Goal: Information Seeking & Learning: Learn about a topic

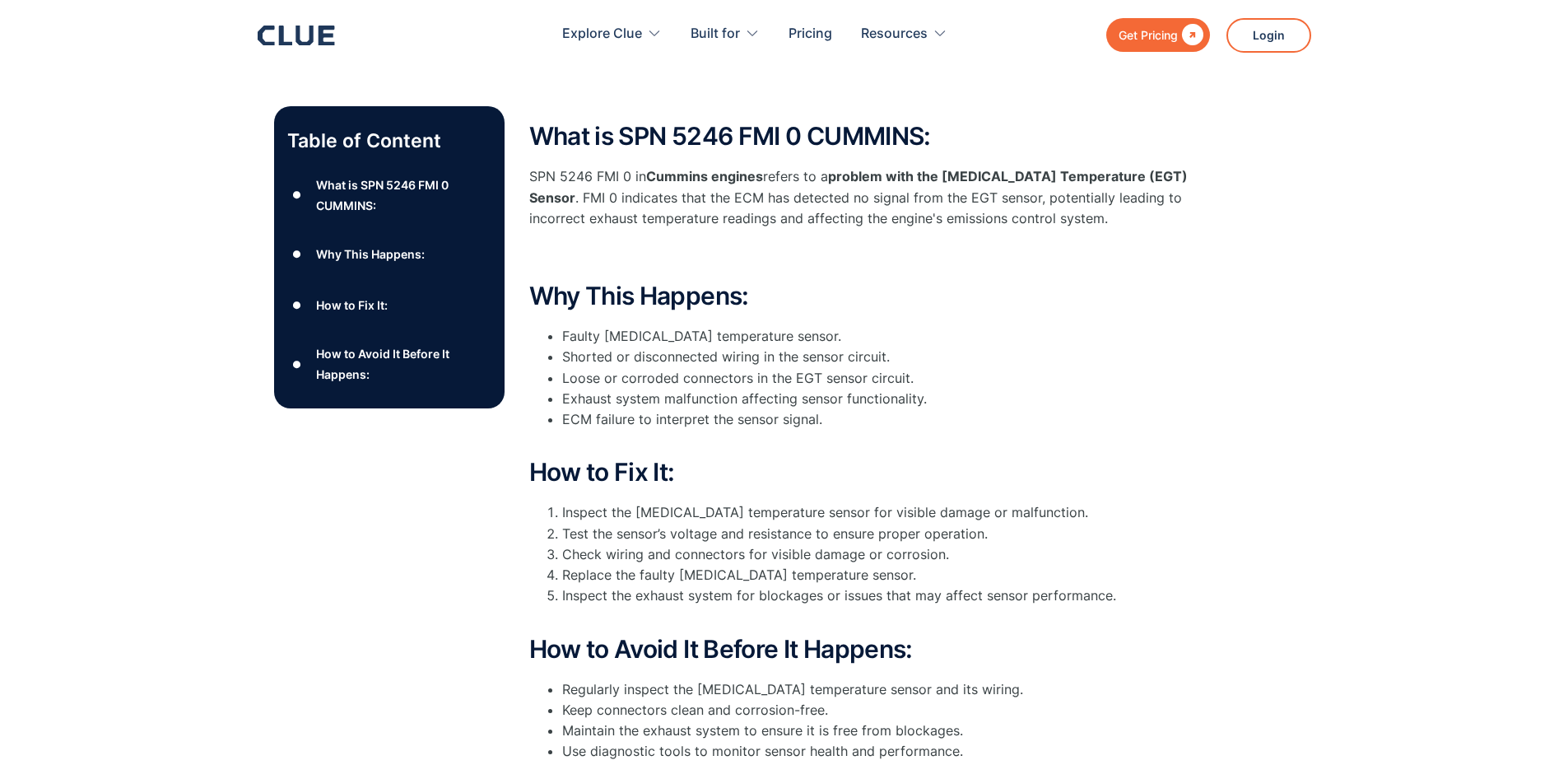
scroll to position [247, 0]
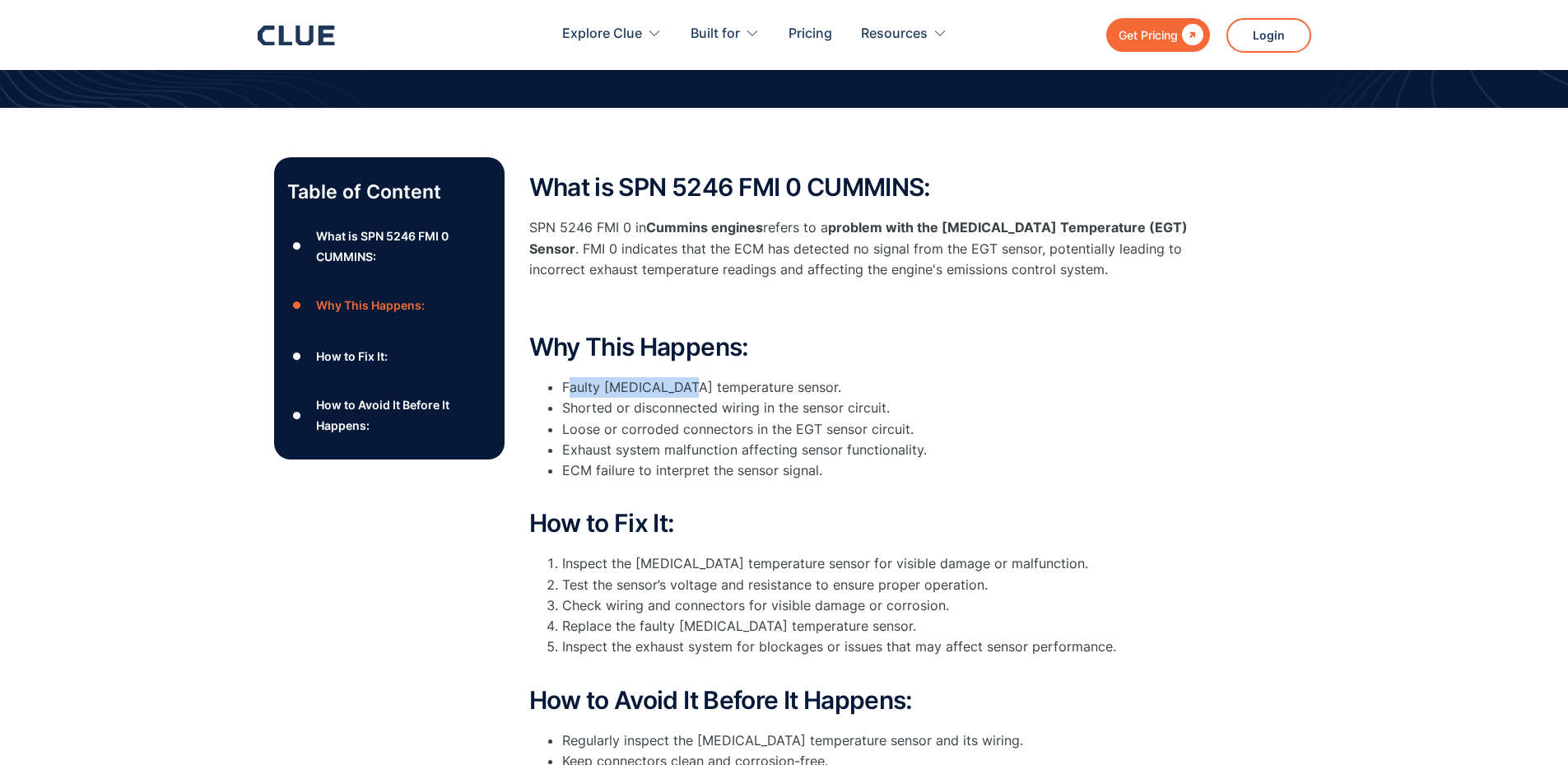
drag, startPoint x: 572, startPoint y: 388, endPoint x: 681, endPoint y: 393, distance: 109.1
click at [681, 393] on li "Faulty [MEDICAL_DATA] temperature sensor." at bounding box center [875, 387] width 626 height 21
click at [721, 381] on li "Faulty [MEDICAL_DATA] temperature sensor." at bounding box center [875, 387] width 626 height 21
drag, startPoint x: 588, startPoint y: 407, endPoint x: 866, endPoint y: 407, distance: 278.0
click at [866, 407] on li "Shorted or disconnected wiring in the sensor circuit." at bounding box center [875, 408] width 626 height 21
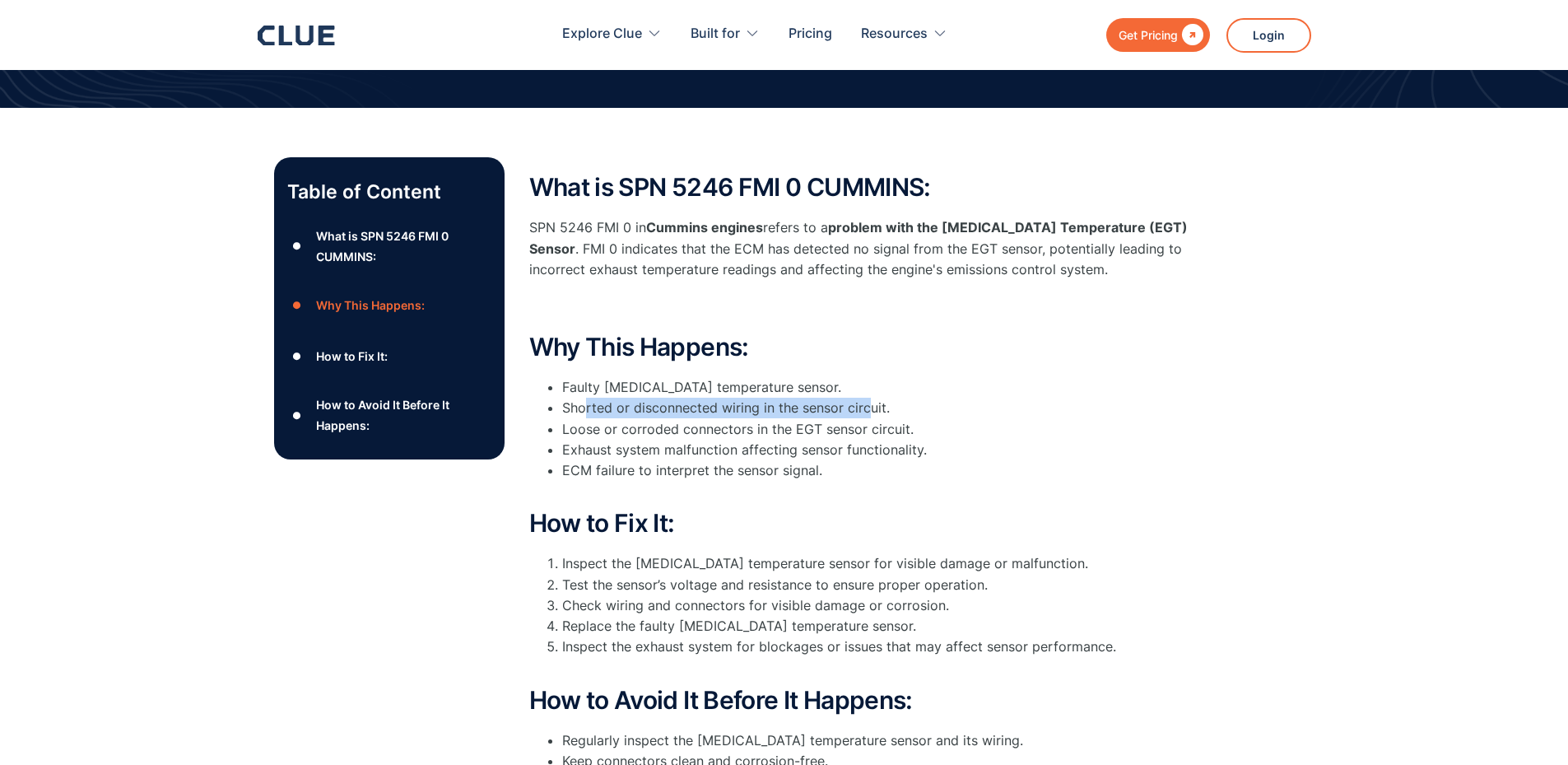
click at [748, 404] on li "Shorted or disconnected wiring in the sensor circuit." at bounding box center [875, 408] width 626 height 21
drag, startPoint x: 579, startPoint y: 409, endPoint x: 874, endPoint y: 436, distance: 296.2
click at [874, 436] on ul "Faulty [MEDICAL_DATA] temperature sensor. Shorted or disconnected wiring in the…" at bounding box center [858, 439] width 659 height 124
click at [625, 427] on li "Loose or corroded connectors in the EGT sensor circuit." at bounding box center [875, 429] width 626 height 21
drag, startPoint x: 575, startPoint y: 388, endPoint x: 768, endPoint y: 387, distance: 193.0
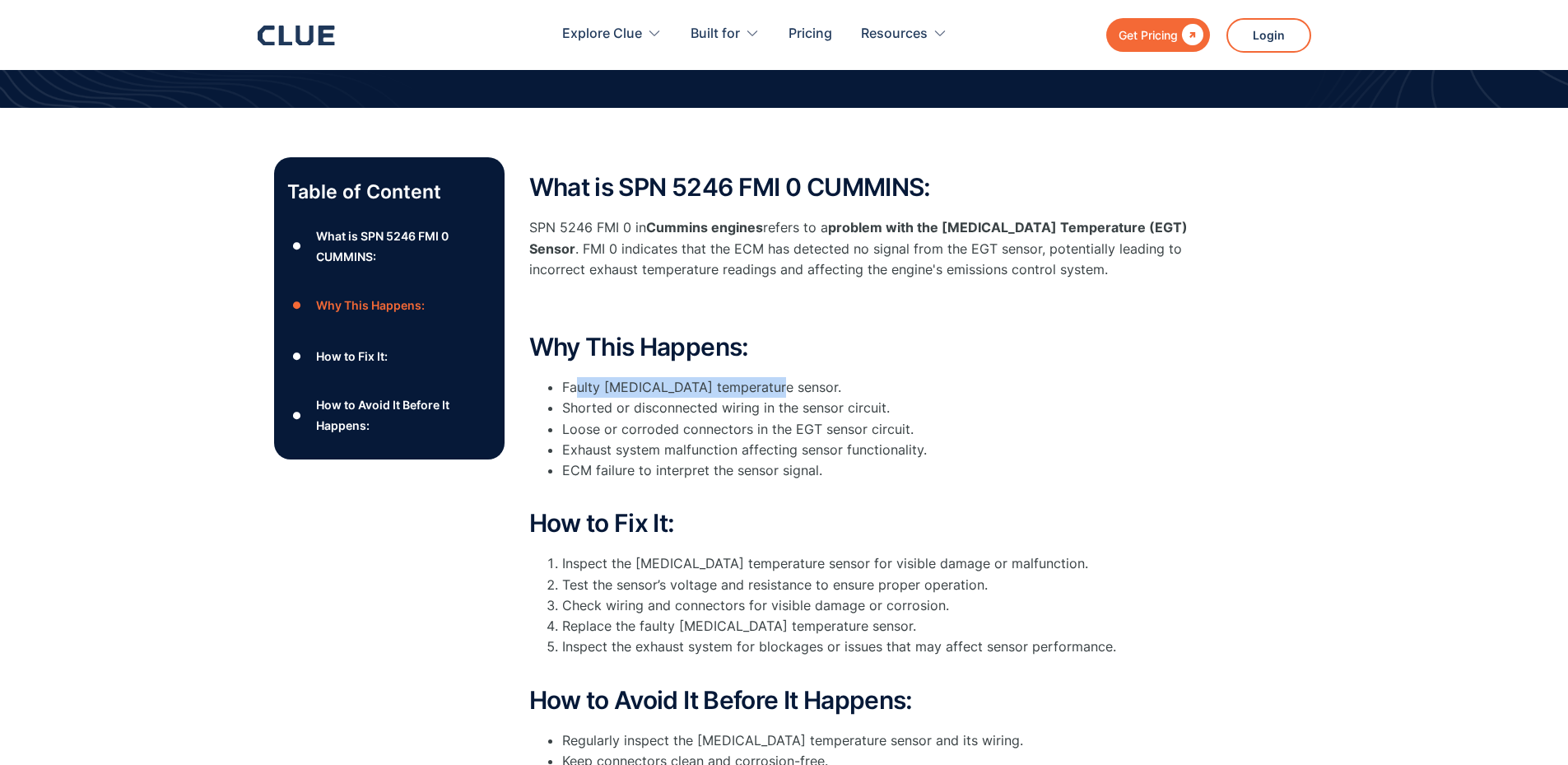
click at [768, 387] on li "Faulty [MEDICAL_DATA] temperature sensor." at bounding box center [875, 387] width 626 height 21
click at [797, 382] on li "Faulty [MEDICAL_DATA] temperature sensor." at bounding box center [875, 387] width 626 height 21
drag, startPoint x: 596, startPoint y: 386, endPoint x: 773, endPoint y: 391, distance: 177.1
click at [773, 391] on li "Faulty [MEDICAL_DATA] temperature sensor." at bounding box center [875, 387] width 626 height 21
drag, startPoint x: 555, startPoint y: 386, endPoint x: 835, endPoint y: 406, distance: 280.7
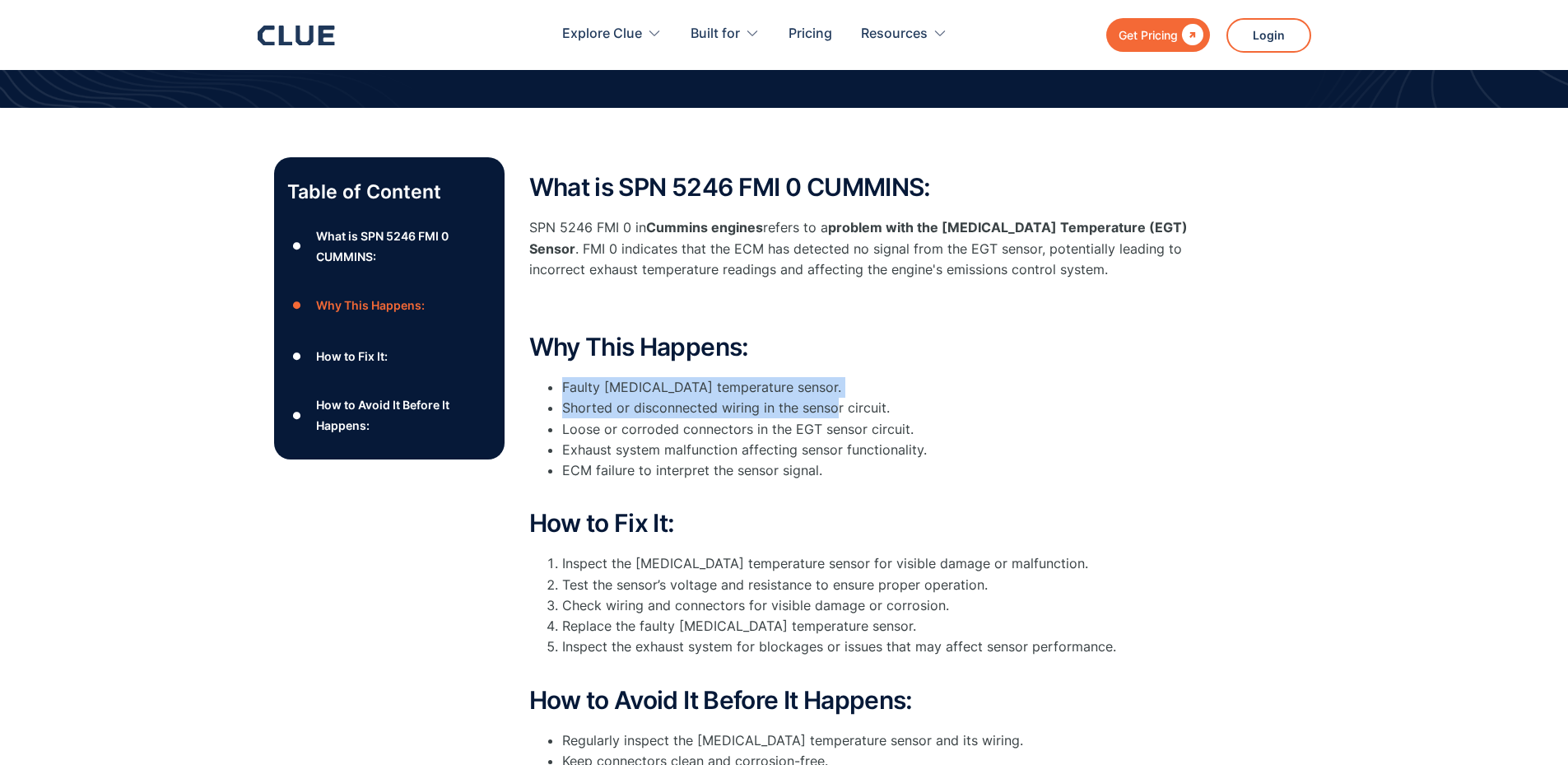
click at [835, 406] on ul "Faulty [MEDICAL_DATA] temperature sensor. Shorted or disconnected wiring in the…" at bounding box center [858, 439] width 659 height 124
click at [639, 408] on li "Shorted or disconnected wiring in the sensor circuit." at bounding box center [875, 408] width 626 height 21
drag, startPoint x: 560, startPoint y: 388, endPoint x: 752, endPoint y: 429, distance: 196.3
click at [752, 429] on ul "Faulty [MEDICAL_DATA] temperature sensor. Shorted or disconnected wiring in the…" at bounding box center [858, 439] width 659 height 124
click at [752, 429] on li "Loose or corroded connectors in the EGT sensor circuit." at bounding box center [875, 429] width 626 height 21
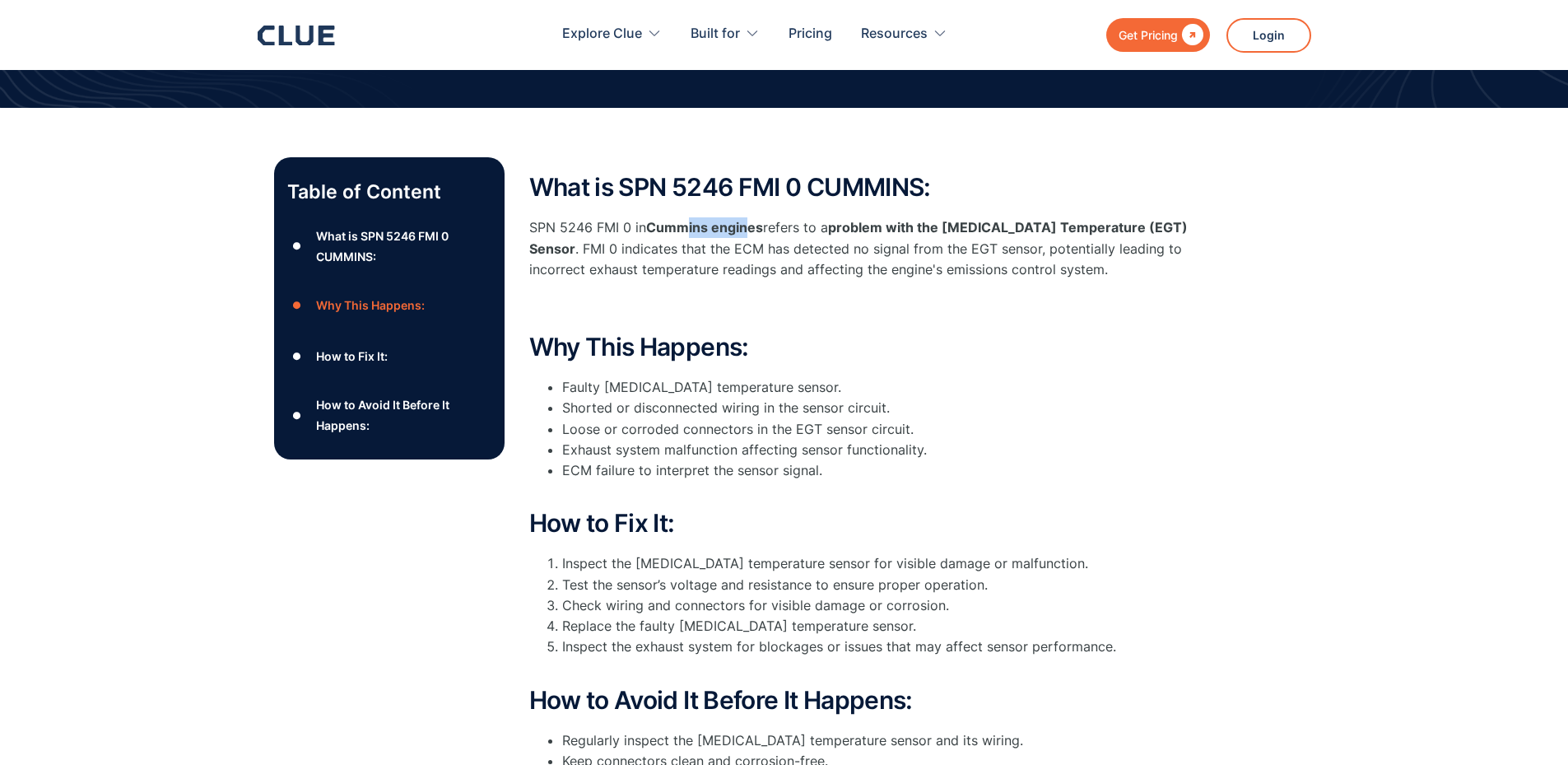
drag, startPoint x: 691, startPoint y: 237, endPoint x: 796, endPoint y: 229, distance: 105.3
click at [770, 229] on p "SPN 5246 FMI 0 in Cummins engines refers to a problem with the [MEDICAL_DATA] T…" at bounding box center [858, 248] width 659 height 63
click at [805, 229] on p "SPN 5246 FMI 0 in Cummins engines refers to a problem with the [MEDICAL_DATA] T…" at bounding box center [858, 248] width 659 height 63
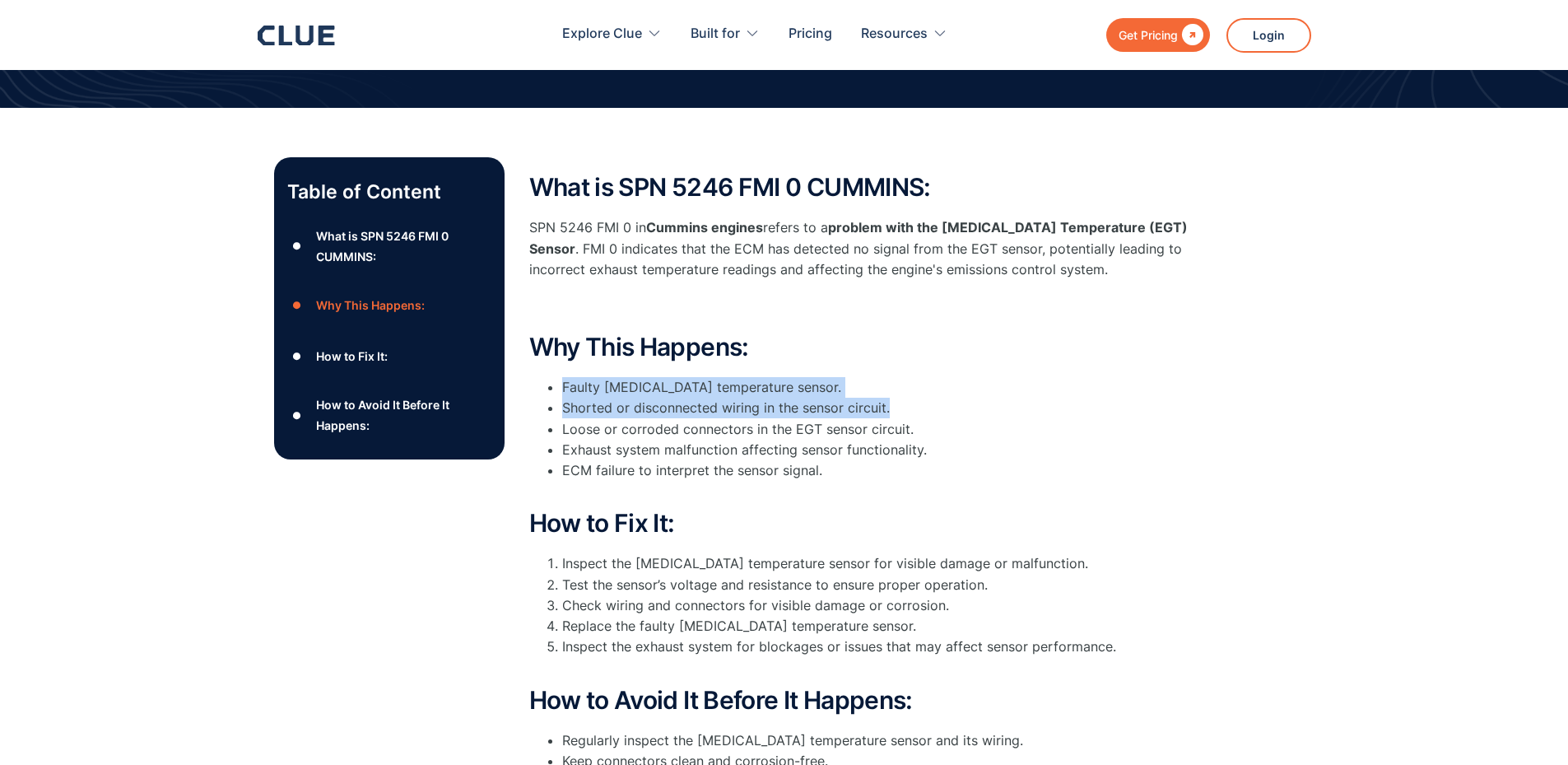
drag, startPoint x: 557, startPoint y: 394, endPoint x: 892, endPoint y: 408, distance: 335.3
click at [892, 408] on ul "Faulty [MEDICAL_DATA] temperature sensor. Shorted or disconnected wiring in the…" at bounding box center [858, 439] width 659 height 124
click at [841, 400] on li "Shorted or disconnected wiring in the sensor circuit." at bounding box center [875, 408] width 626 height 21
click at [883, 412] on li "Shorted or disconnected wiring in the sensor circuit." at bounding box center [875, 408] width 626 height 21
click at [817, 412] on li "Shorted or disconnected wiring in the sensor circuit." at bounding box center [875, 408] width 626 height 21
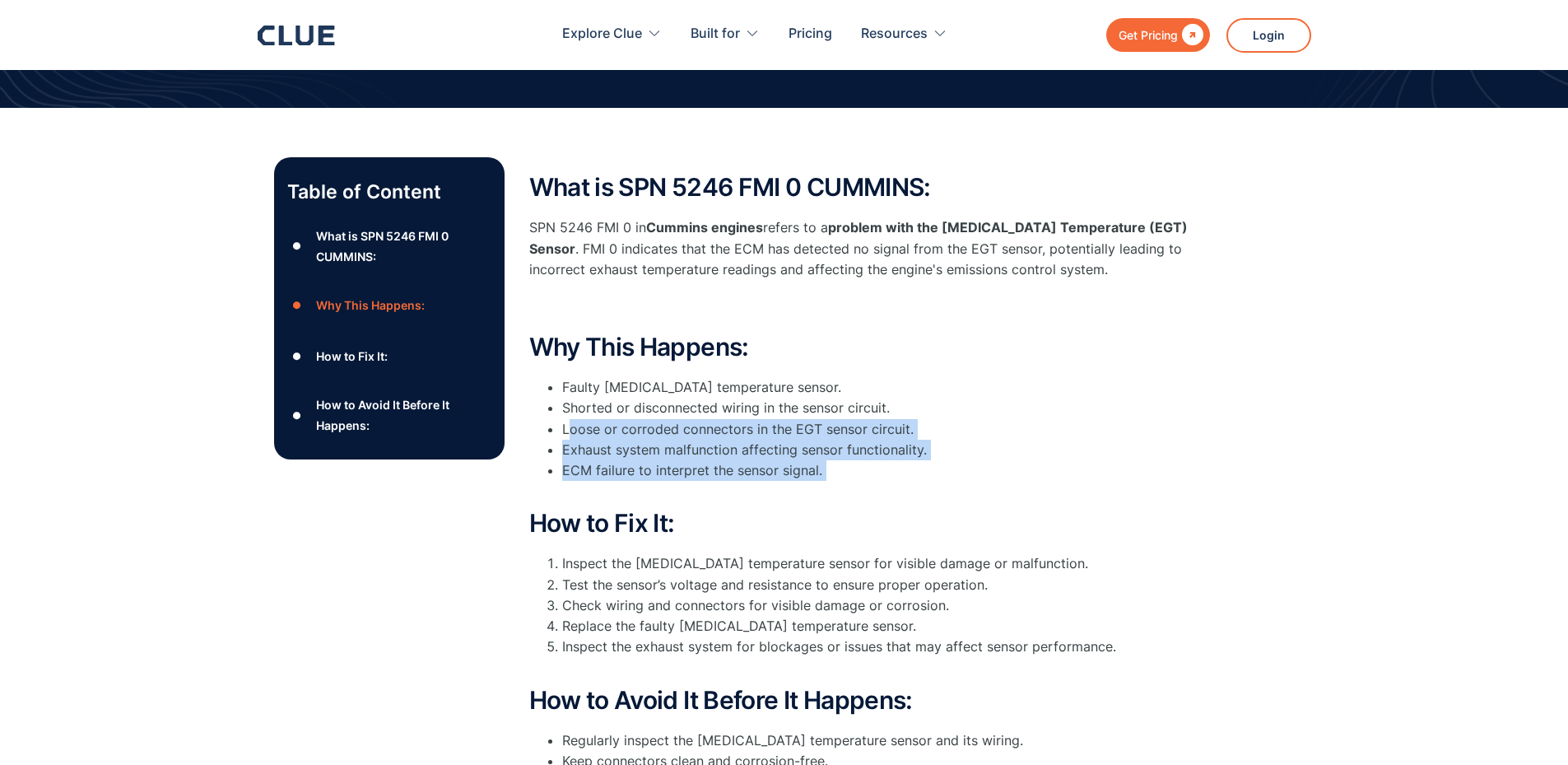
drag, startPoint x: 569, startPoint y: 426, endPoint x: 816, endPoint y: 487, distance: 254.4
click at [816, 487] on ul "Faulty [MEDICAL_DATA] temperature sensor. Shorted or disconnected wiring in the…" at bounding box center [858, 439] width 659 height 124
click at [816, 487] on li "ECM failure to interpret the sensor signal." at bounding box center [875, 481] width 626 height 41
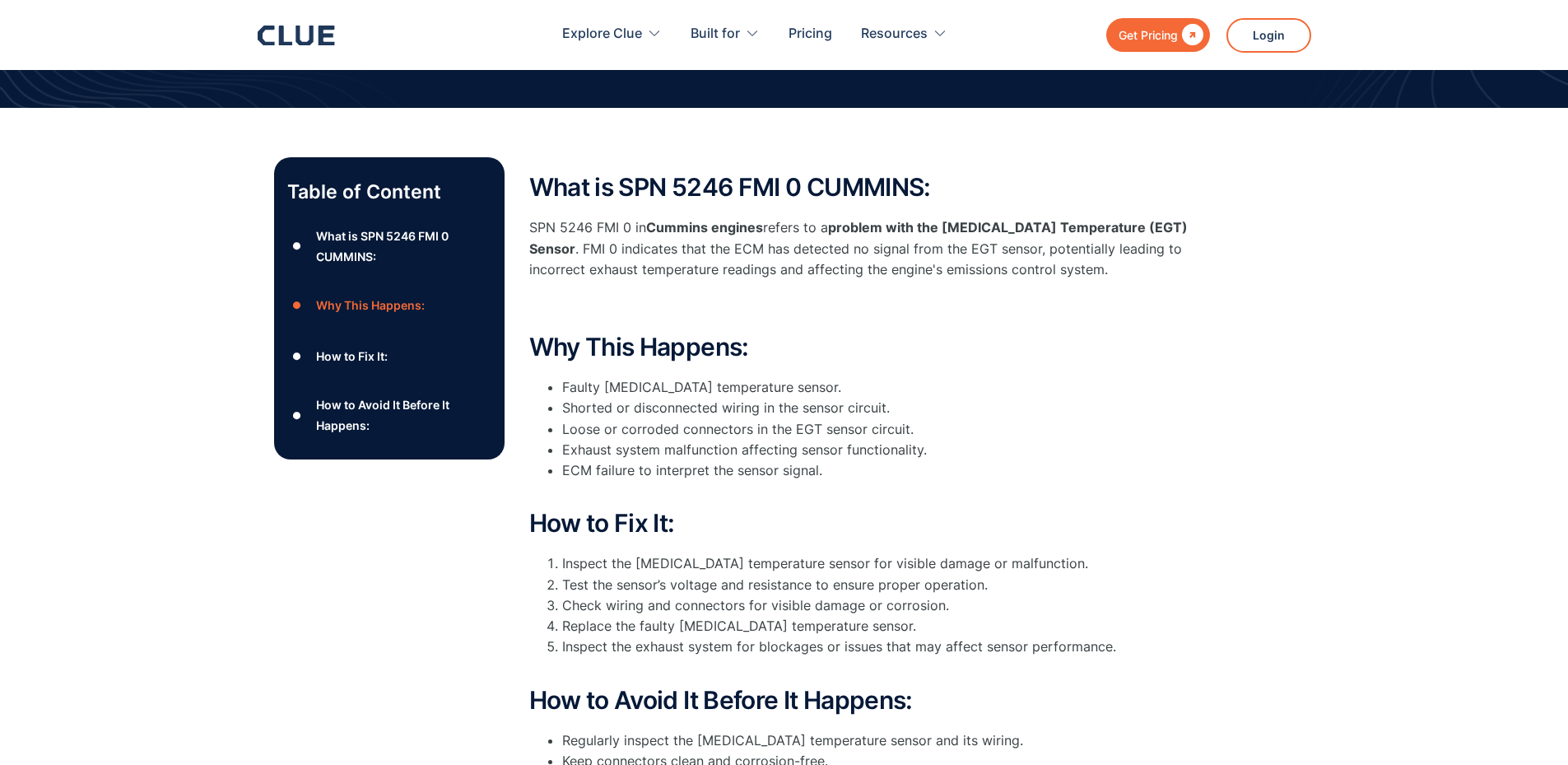
click at [816, 487] on li "ECM failure to interpret the sensor signal." at bounding box center [875, 481] width 626 height 41
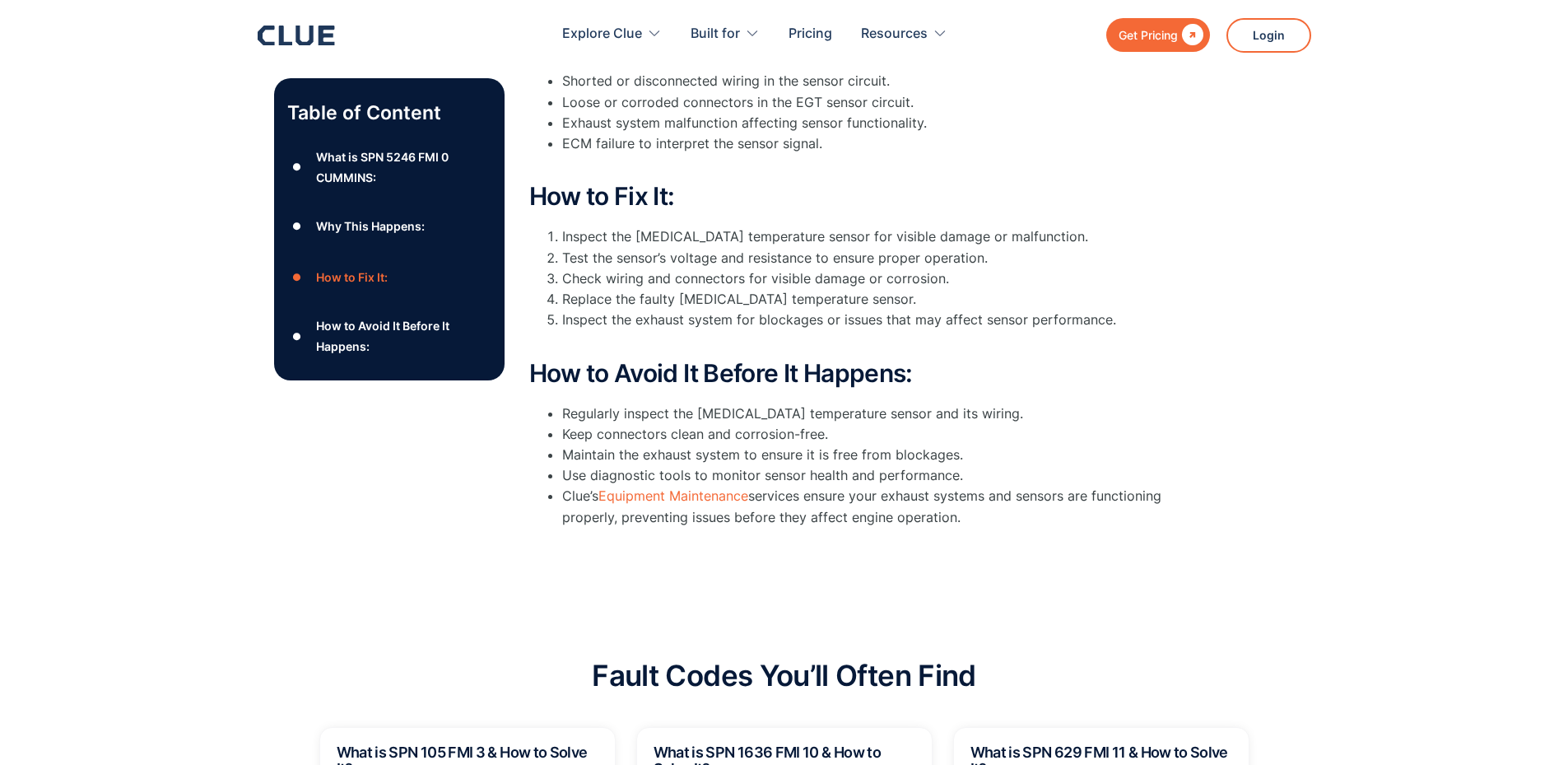
scroll to position [658, 0]
